Goal: Information Seeking & Learning: Learn about a topic

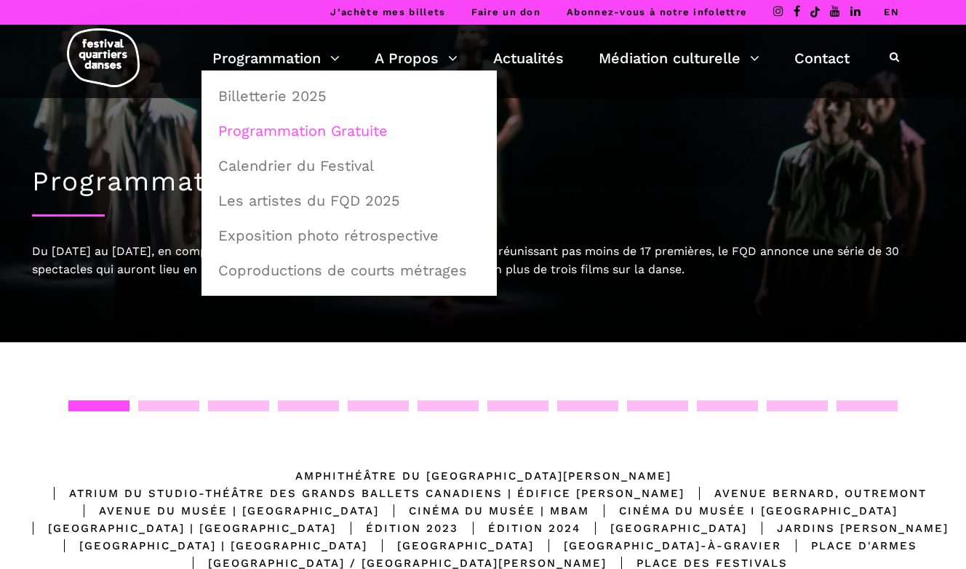
click at [307, 126] on link "Programmation Gratuite" at bounding box center [348, 130] width 279 height 33
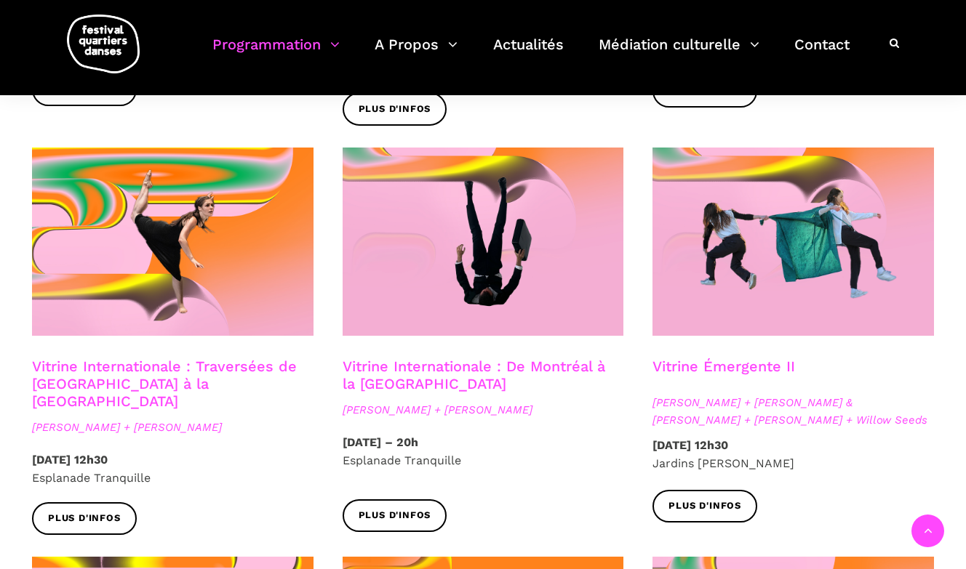
scroll to position [1167, 0]
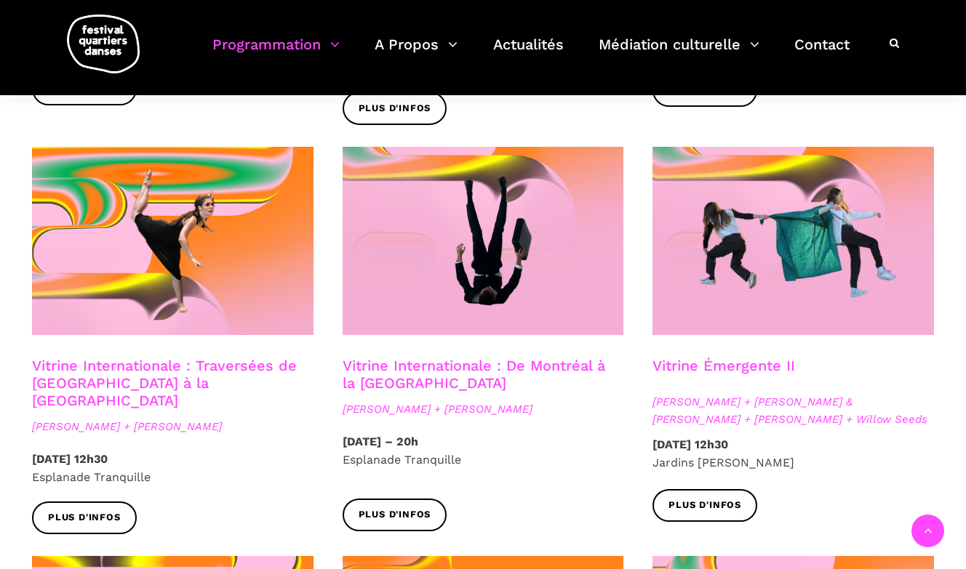
click at [400, 453] on span "Esplanade Tranquille" at bounding box center [401, 460] width 119 height 14
click at [433, 357] on link "Vitrine Internationale : De Montréal à la [GEOGRAPHIC_DATA]" at bounding box center [473, 374] width 262 height 35
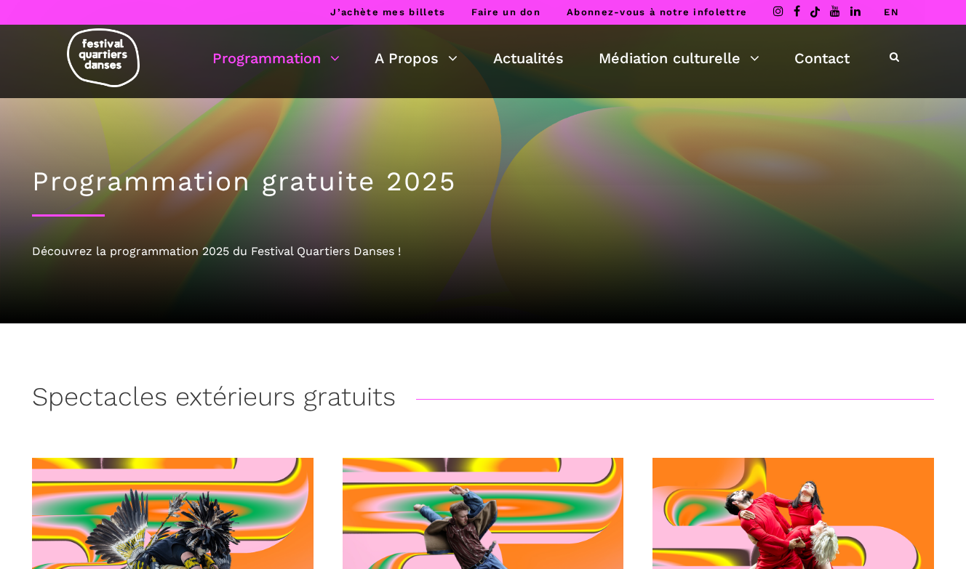
scroll to position [0, 0]
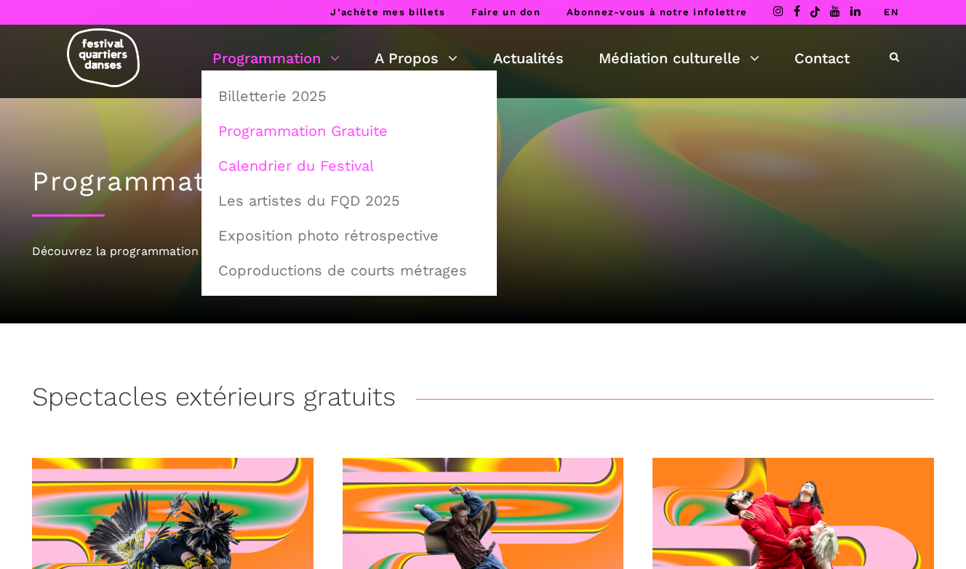
click at [281, 169] on link "Calendrier du Festival" at bounding box center [348, 165] width 279 height 33
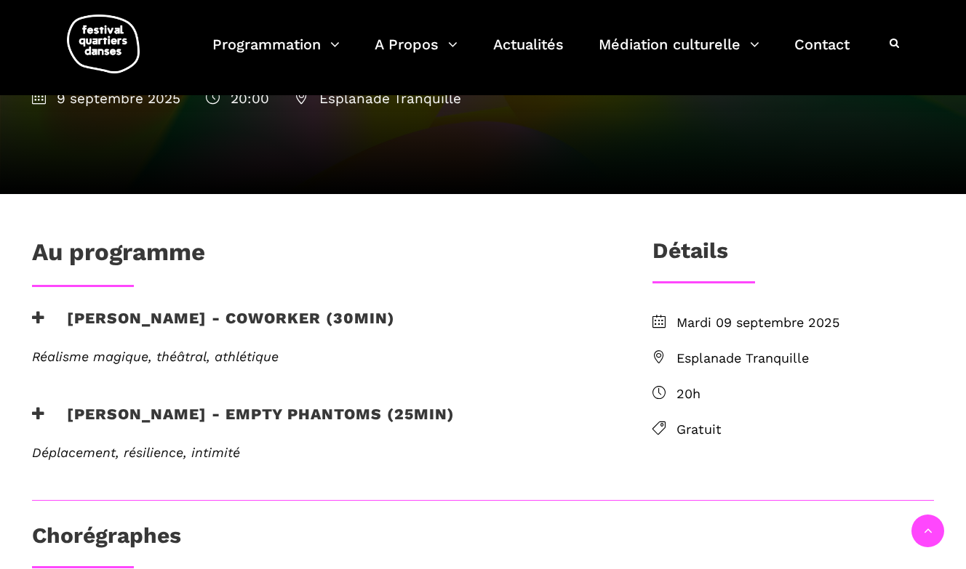
scroll to position [246, 0]
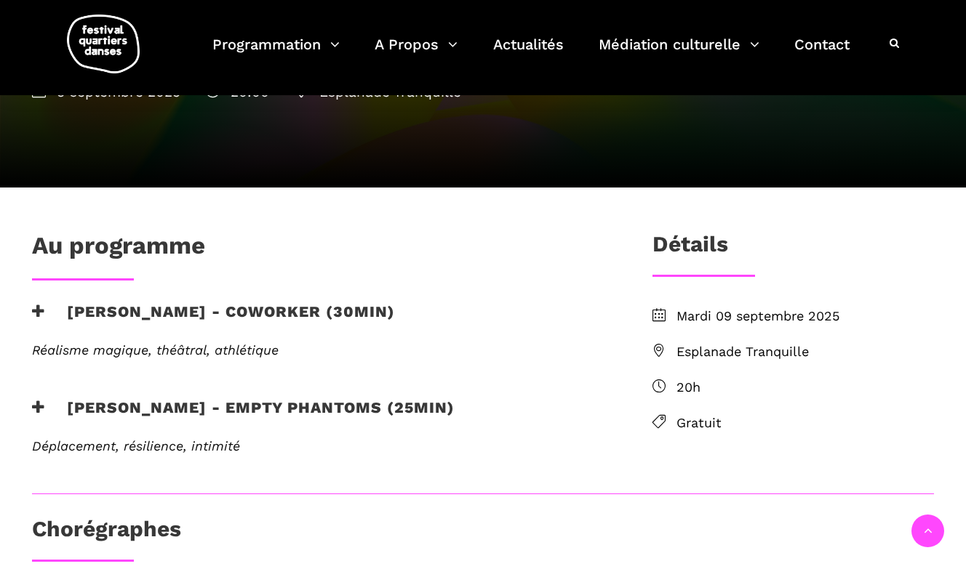
click at [685, 351] on span "Esplanade Tranquille" at bounding box center [804, 352] width 257 height 21
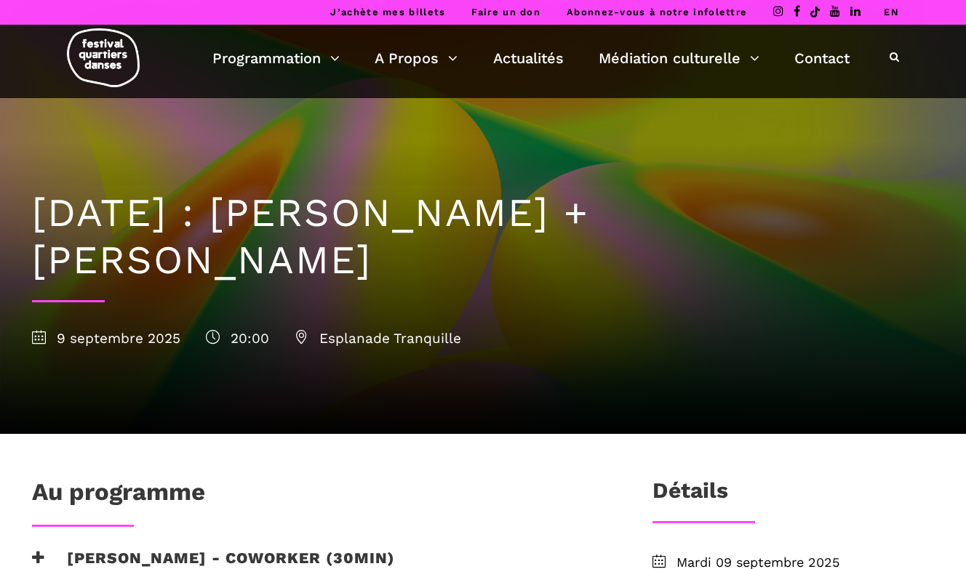
scroll to position [0, 0]
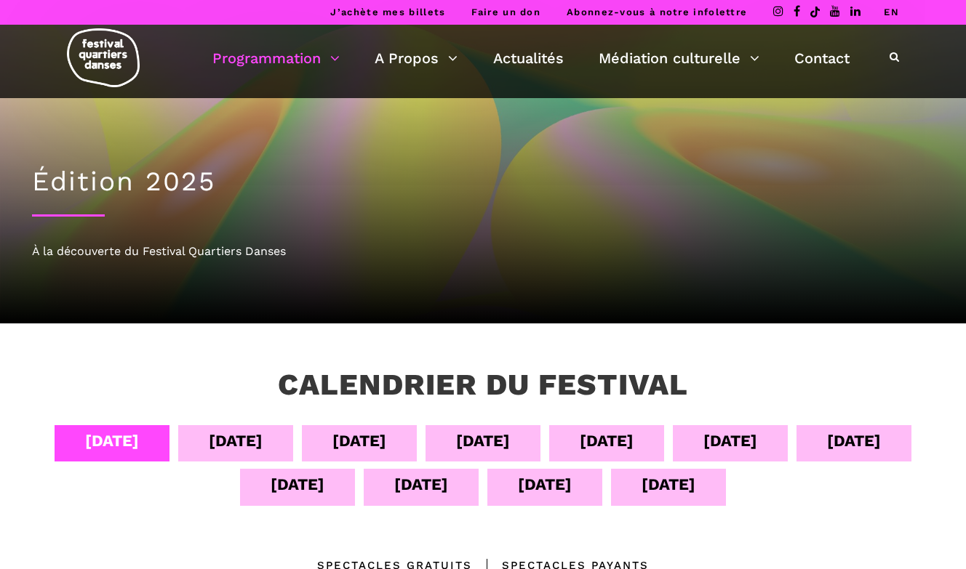
click at [304, 475] on div "11 sept" at bounding box center [297, 484] width 54 height 25
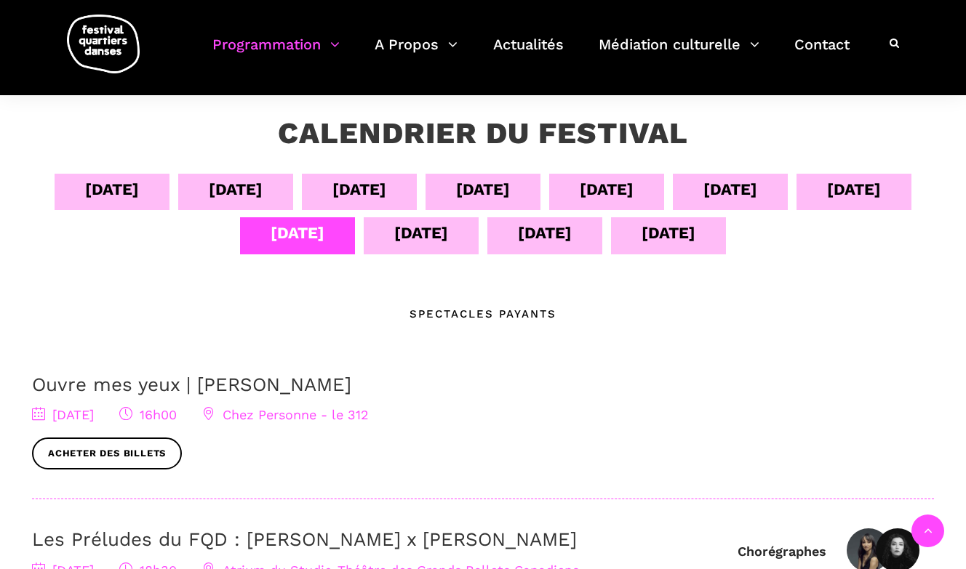
scroll to position [54, 0]
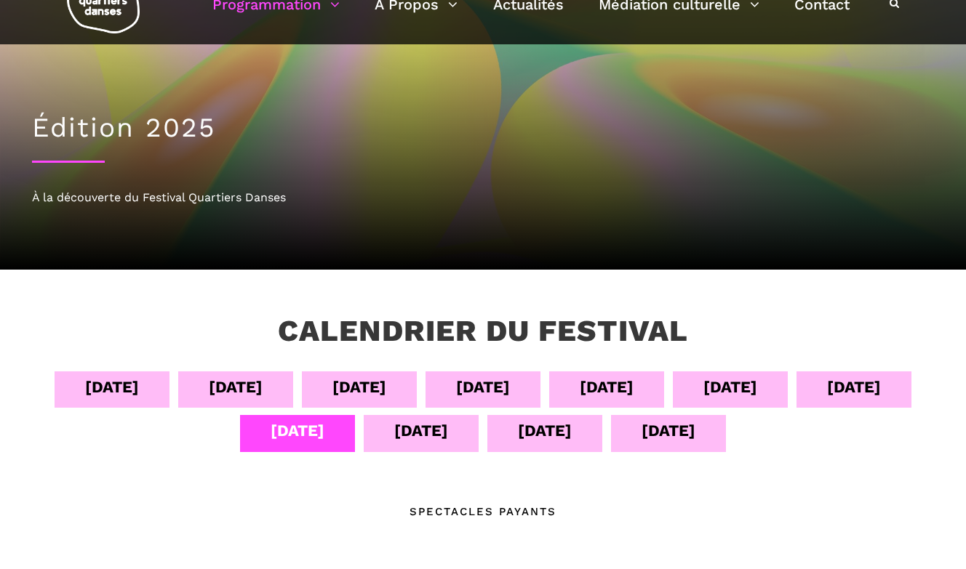
click at [707, 431] on div "14 sept" at bounding box center [668, 433] width 115 height 36
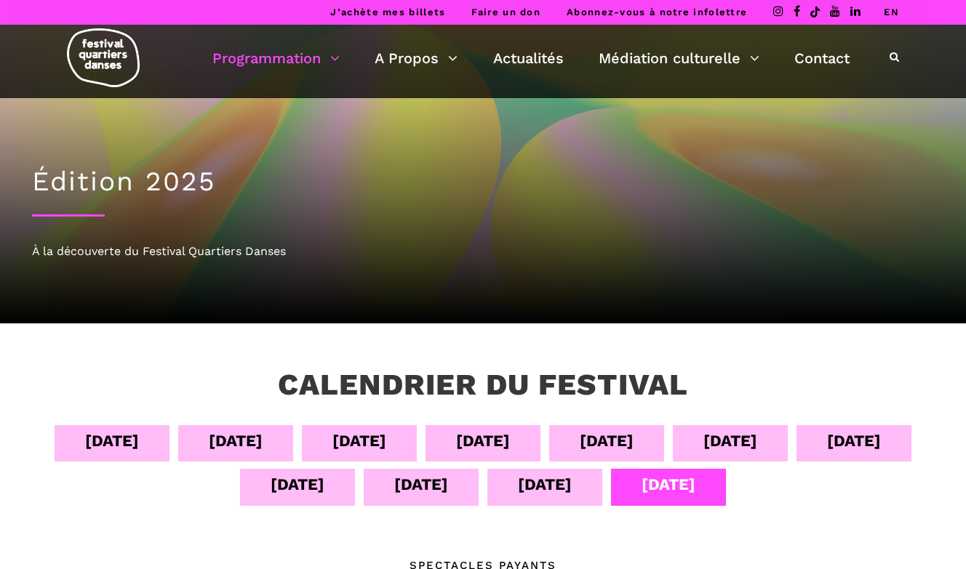
scroll to position [0, 0]
